Goal: Transaction & Acquisition: Purchase product/service

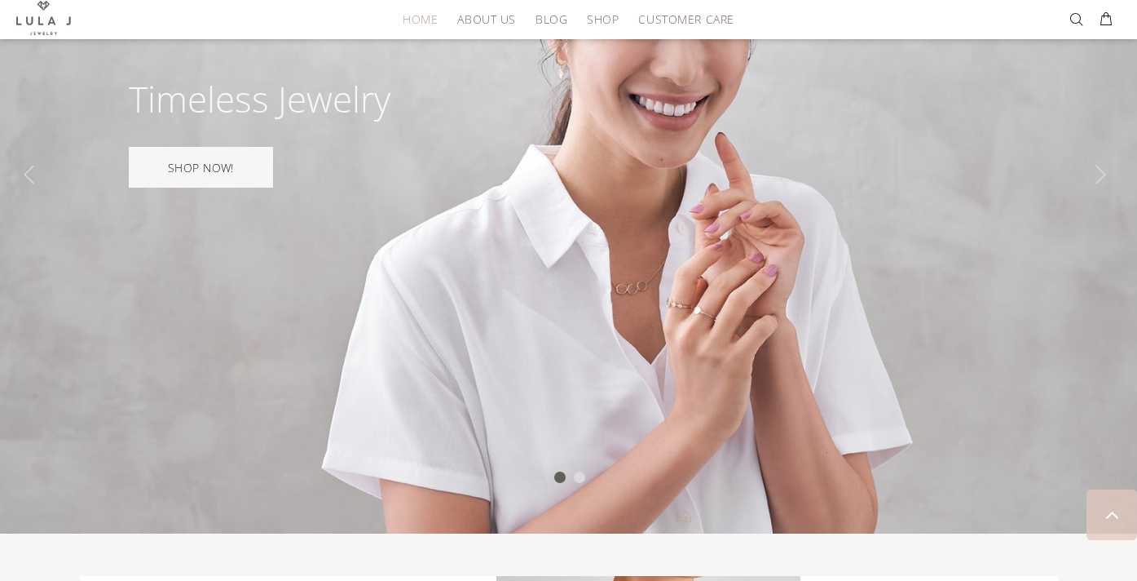
scroll to position [158, 0]
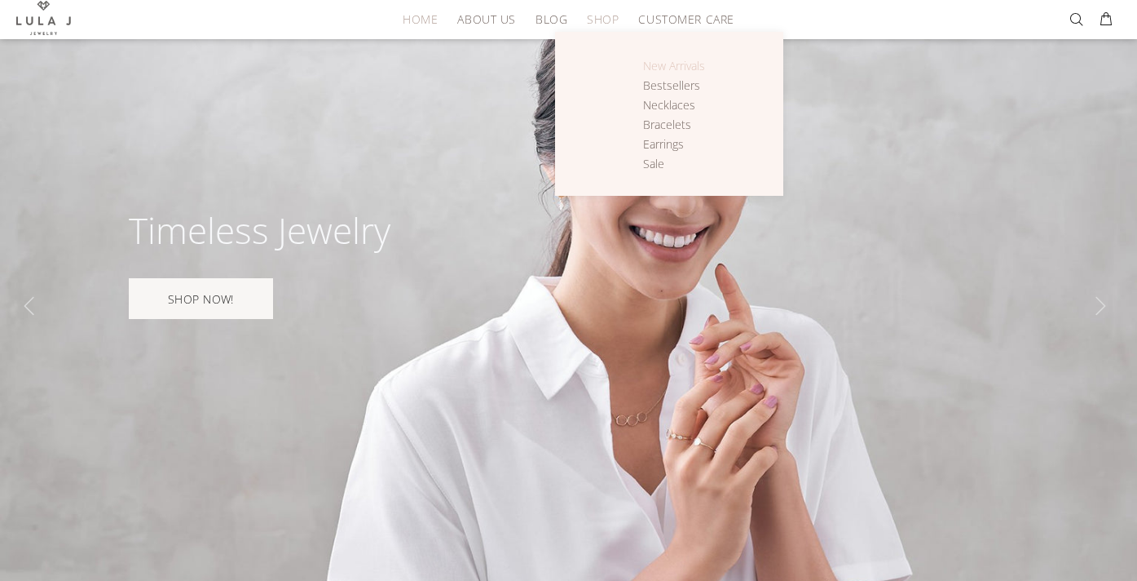
click at [678, 63] on span "New Arrivals" at bounding box center [674, 65] width 62 height 15
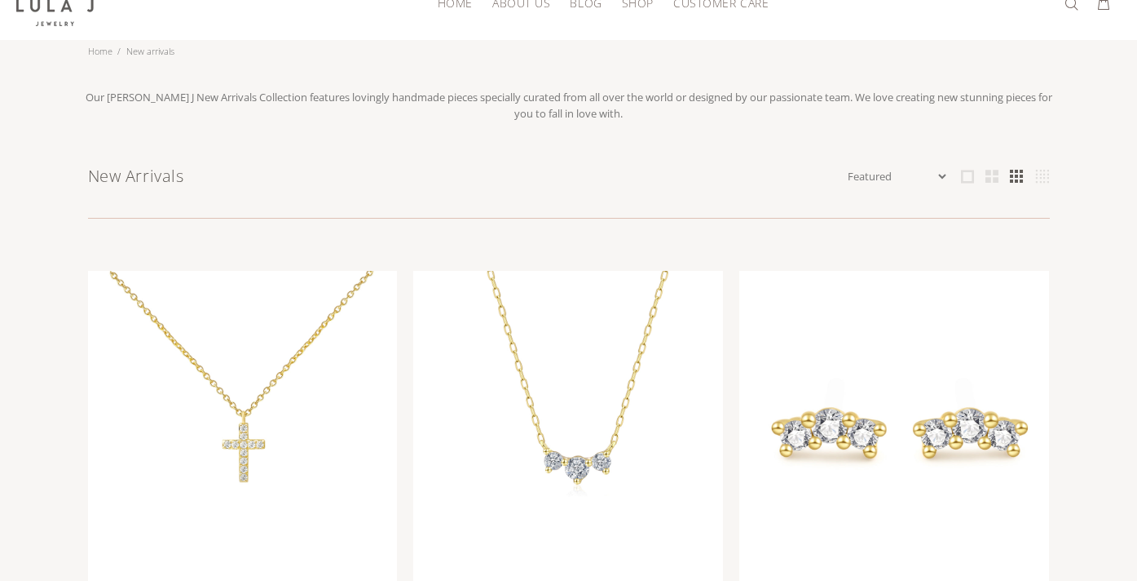
scroll to position [44, 0]
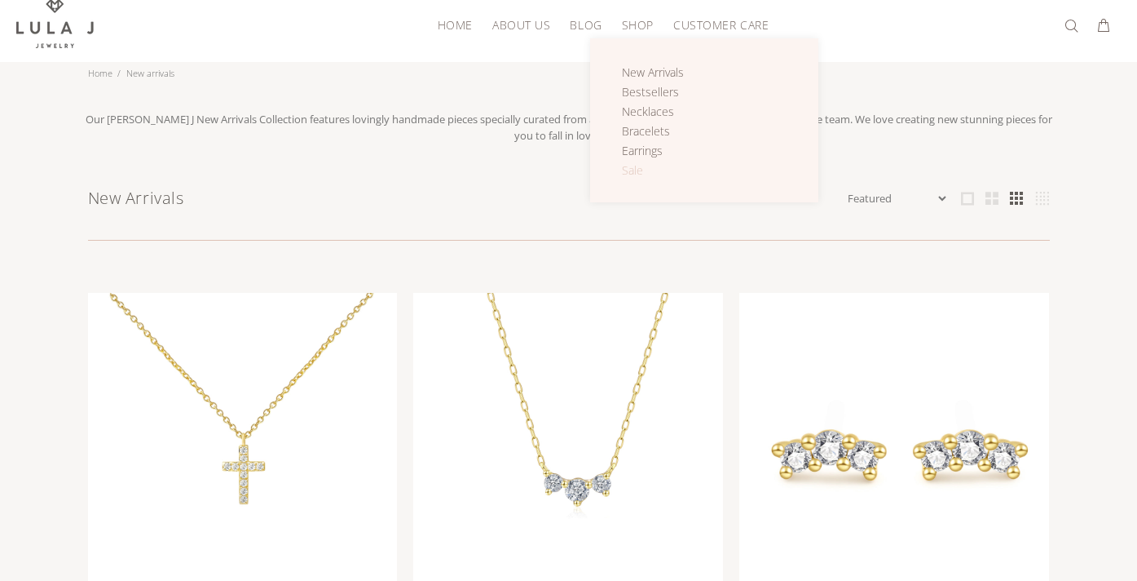
click at [633, 161] on link "Sale" at bounding box center [662, 171] width 81 height 20
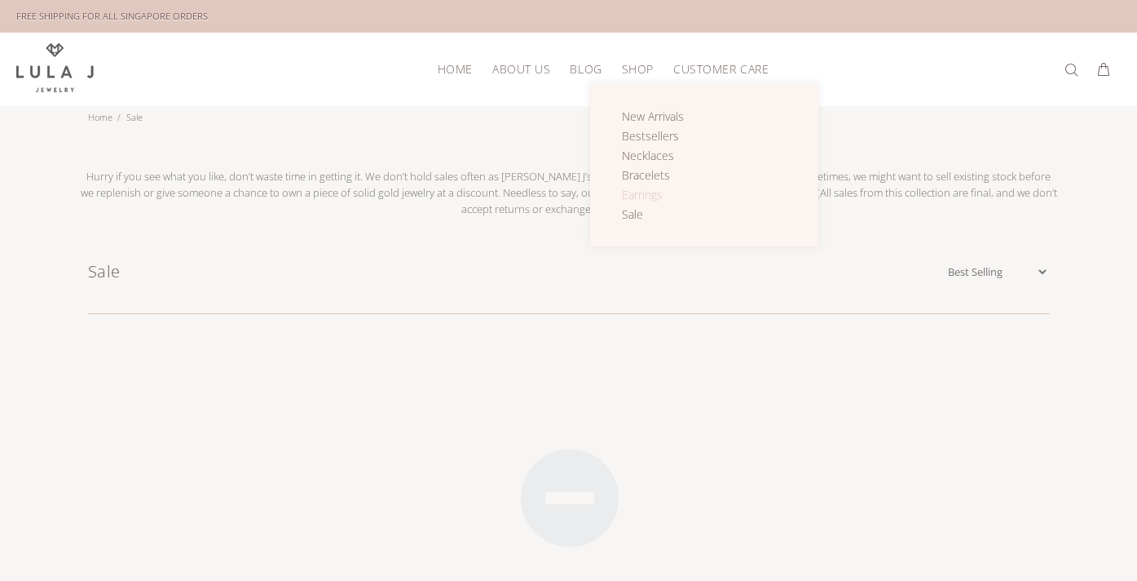
click at [647, 195] on span "Earrings" at bounding box center [642, 194] width 41 height 15
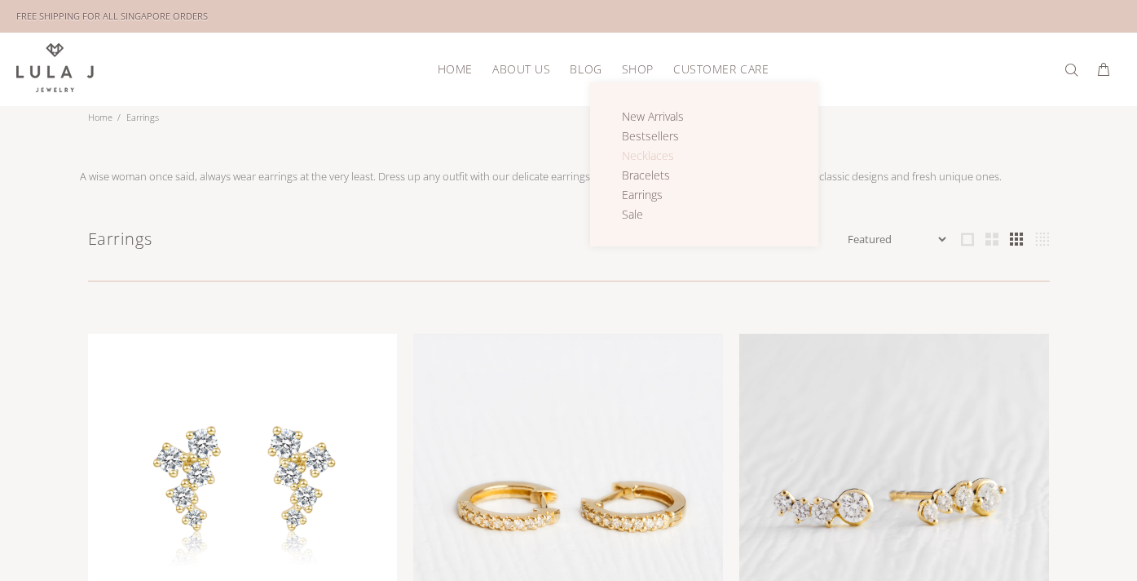
click at [644, 160] on span "Necklaces" at bounding box center [648, 155] width 52 height 15
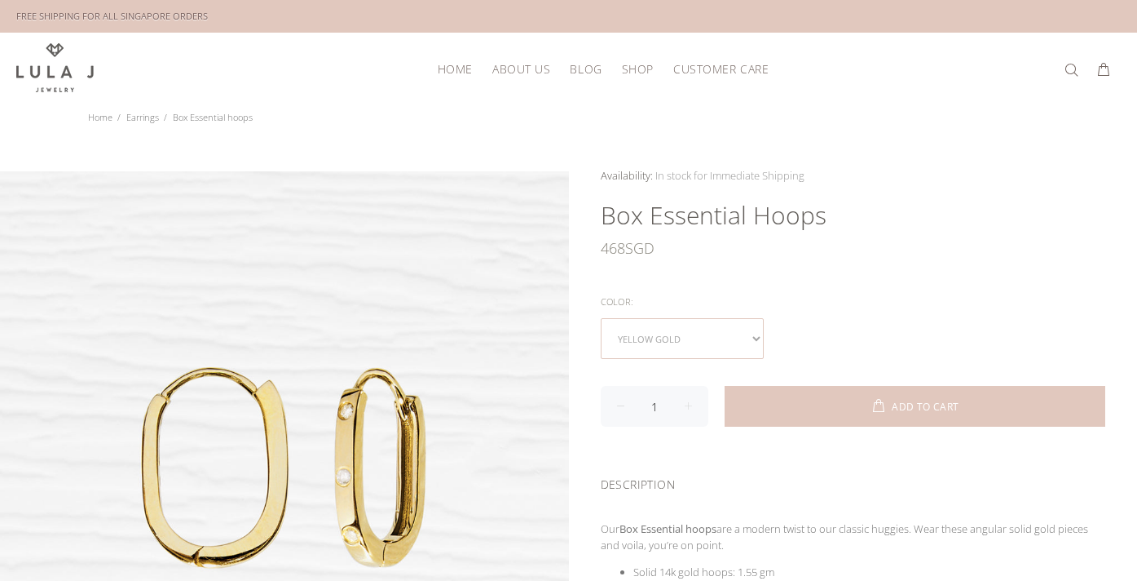
click at [677, 331] on select "yellow gold rose gold white gold" at bounding box center [682, 338] width 163 height 41
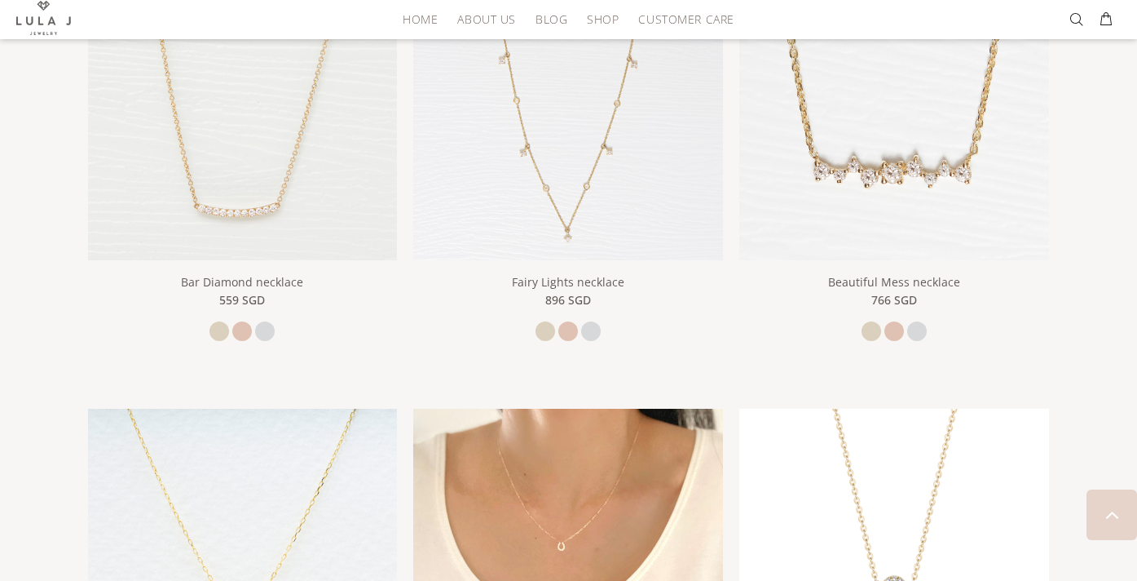
scroll to position [987, 0]
